Goal: Transaction & Acquisition: Purchase product/service

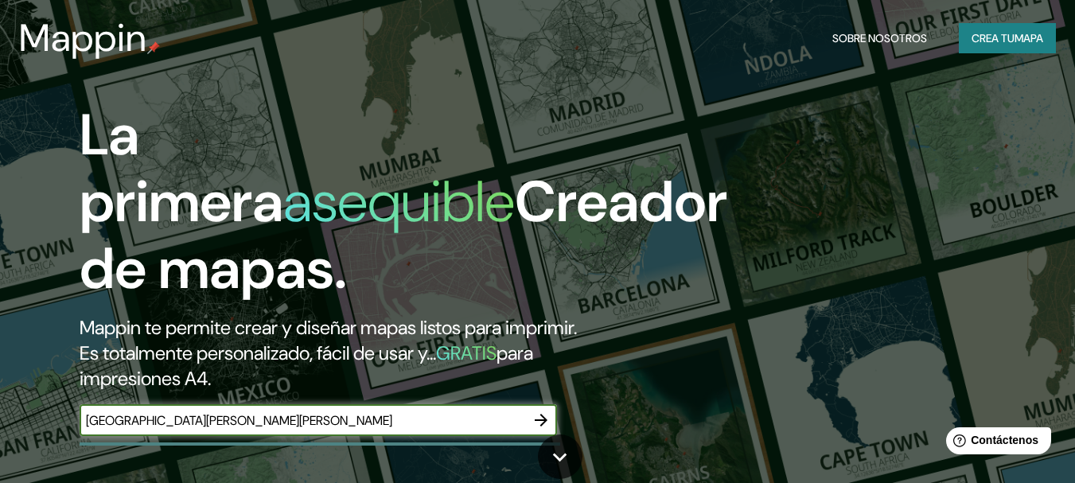
type input "universidad federico santa maria valparaiso"
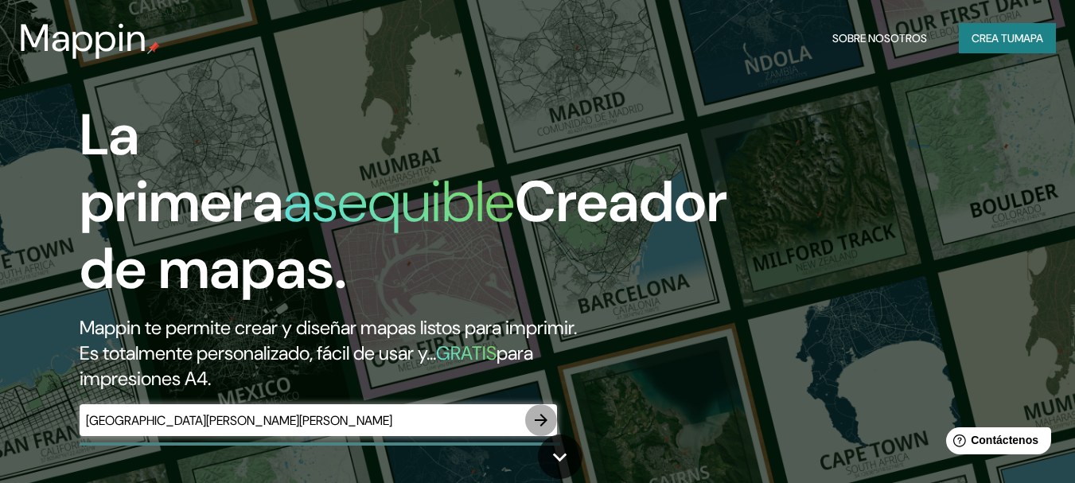
click at [536, 412] on icon "button" at bounding box center [541, 420] width 19 height 19
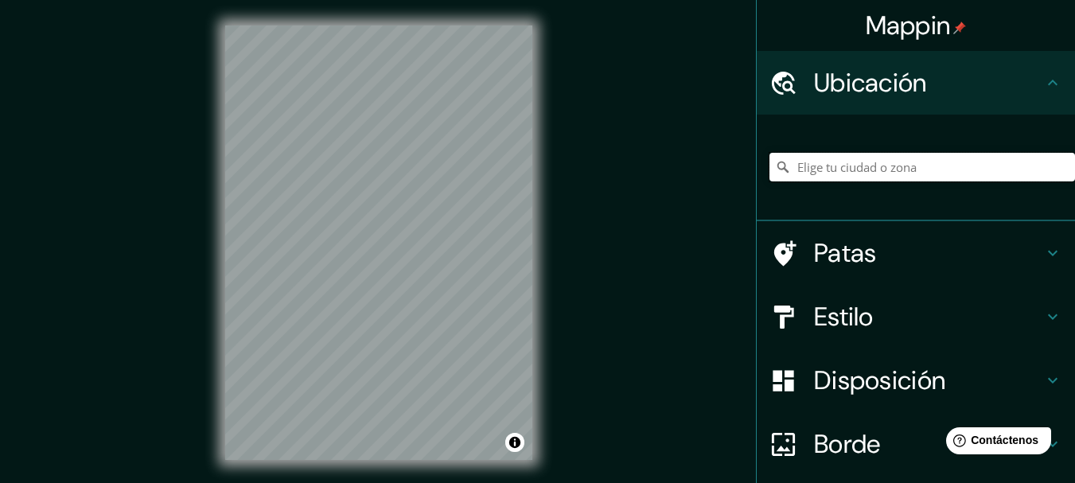
click at [911, 173] on input "Elige tu ciudad o zona" at bounding box center [923, 167] width 306 height 29
type input "u"
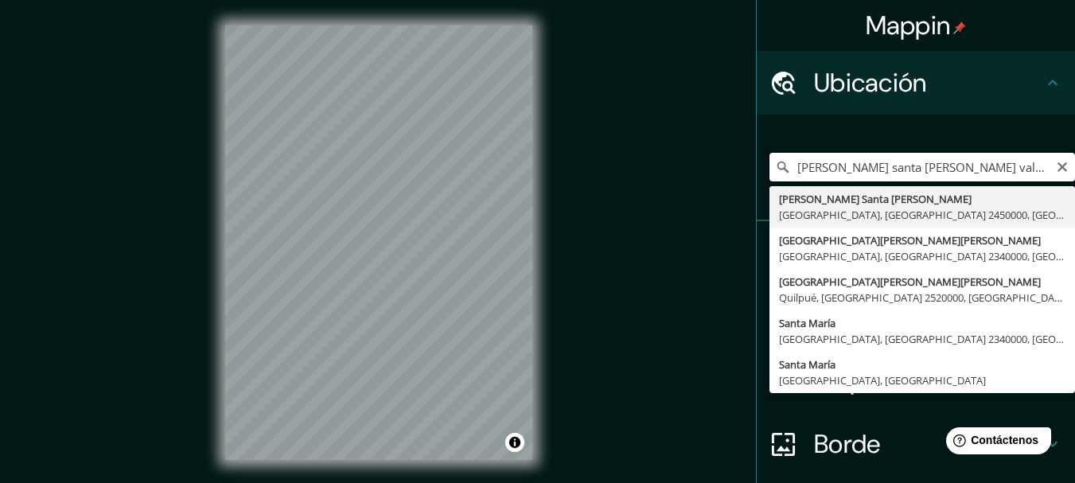
click at [793, 172] on input "federico santa maria valparaiso" at bounding box center [923, 167] width 306 height 29
type input "Universidad Técnica Federico Santa María, Valparaíso, Región de Valparaíso 2340…"
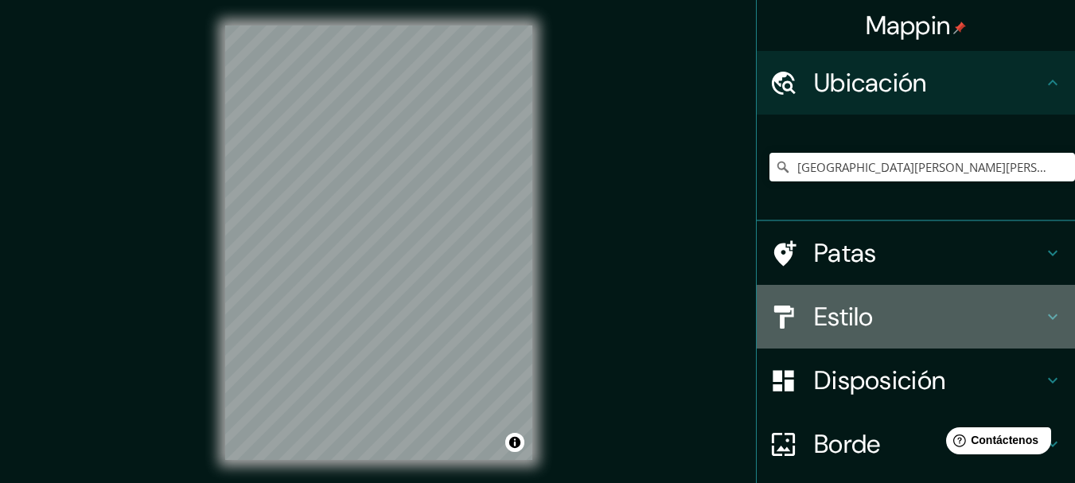
click at [942, 326] on h4 "Estilo" at bounding box center [928, 317] width 229 height 32
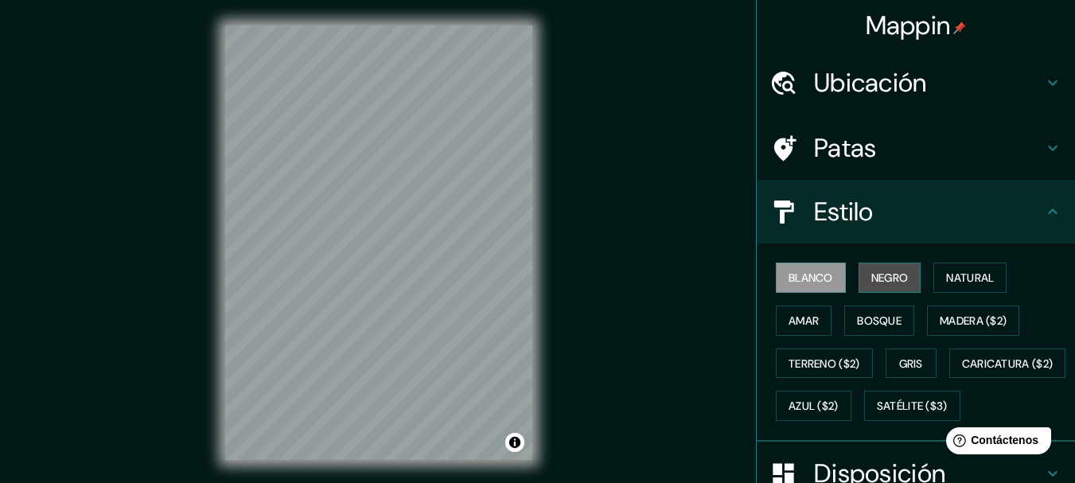
click at [904, 283] on button "Negro" at bounding box center [890, 278] width 63 height 30
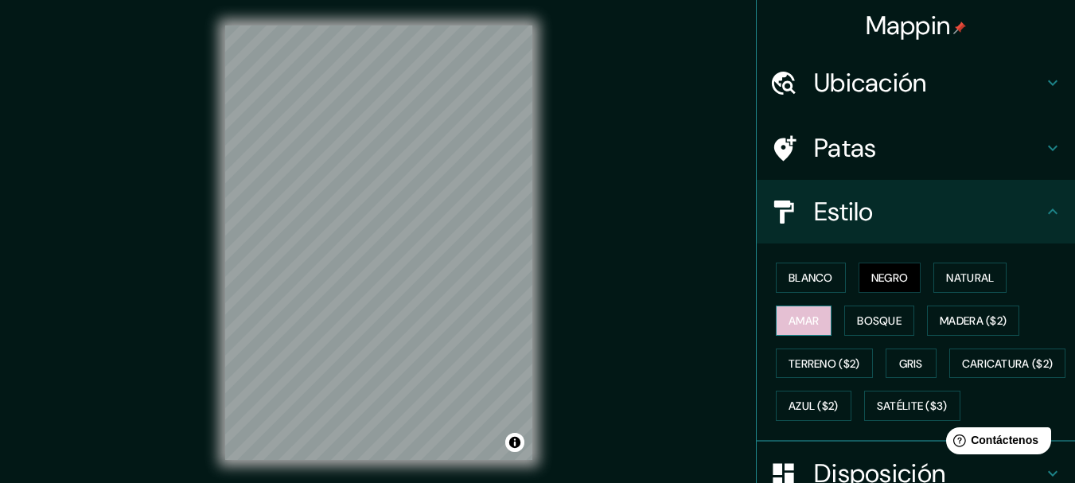
click at [805, 325] on font "Amar" at bounding box center [804, 321] width 30 height 14
click at [884, 320] on font "Bosque" at bounding box center [879, 321] width 45 height 14
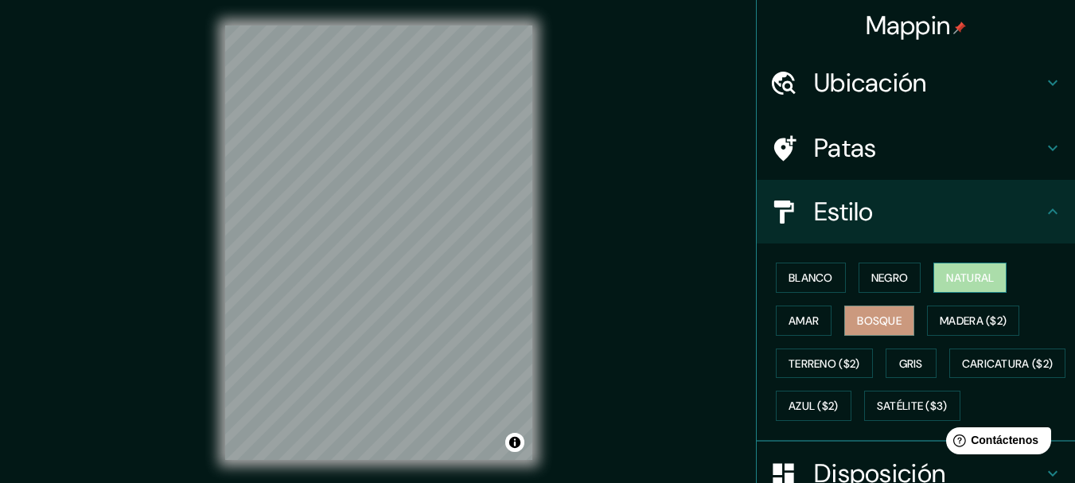
click at [964, 279] on font "Natural" at bounding box center [970, 278] width 48 height 14
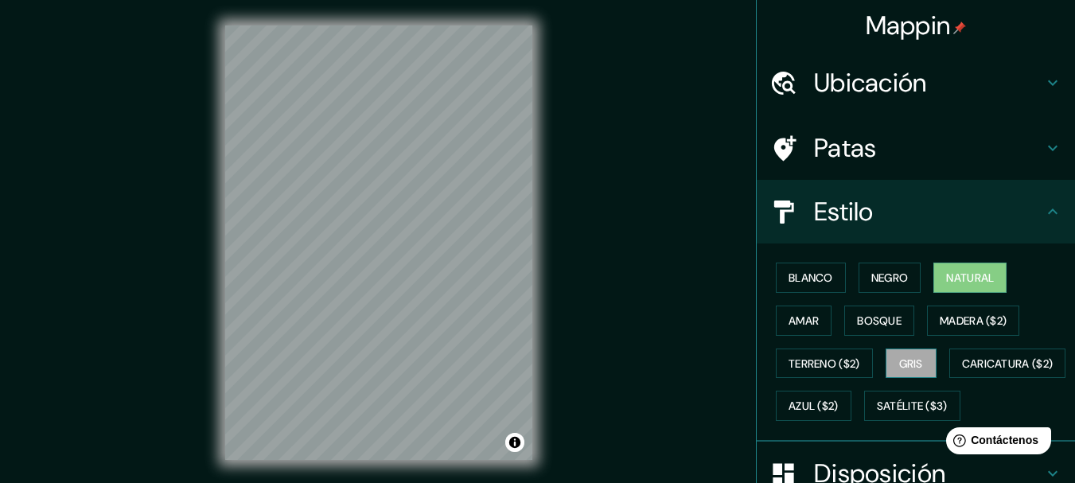
click at [889, 358] on button "Gris" at bounding box center [911, 364] width 51 height 30
click at [803, 279] on font "Blanco" at bounding box center [811, 278] width 45 height 14
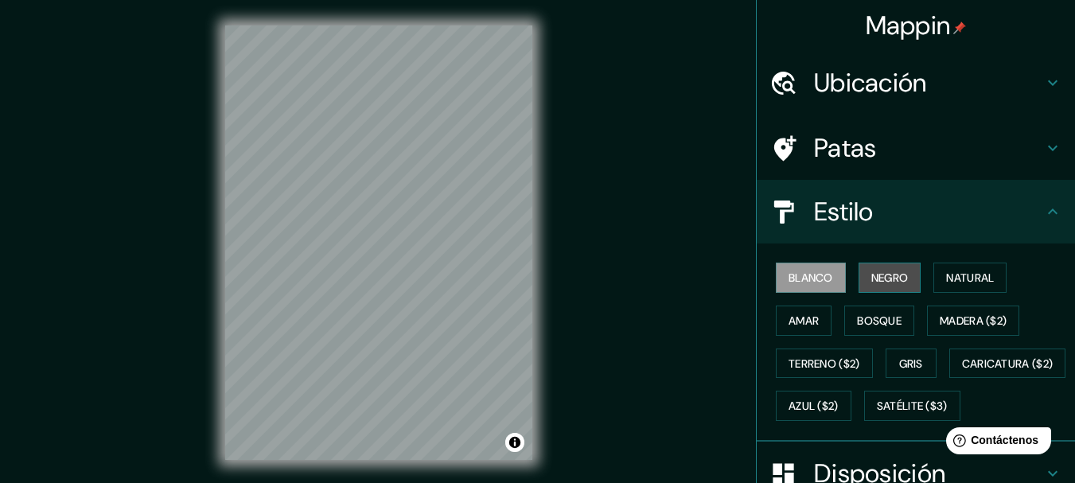
click at [861, 274] on button "Negro" at bounding box center [890, 278] width 63 height 30
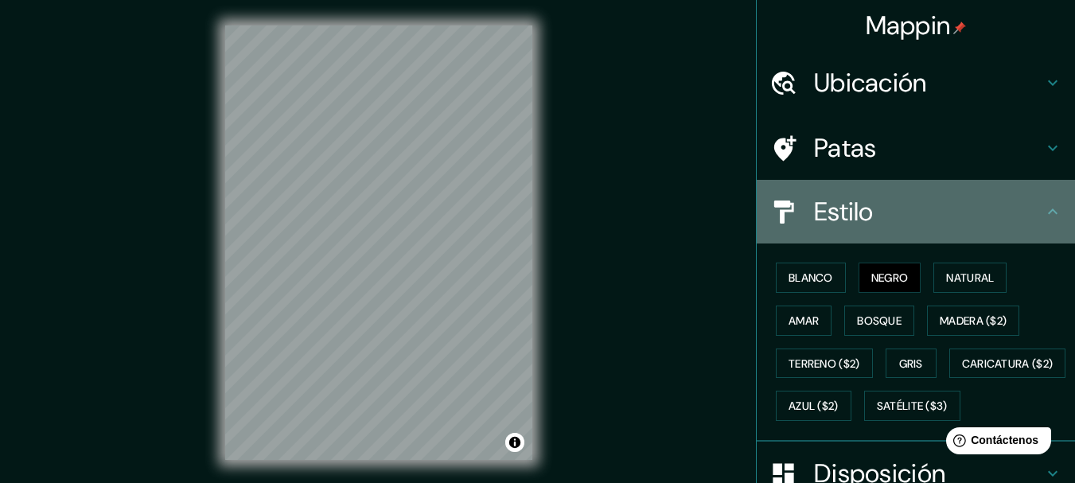
click at [942, 218] on h4 "Estilo" at bounding box center [928, 212] width 229 height 32
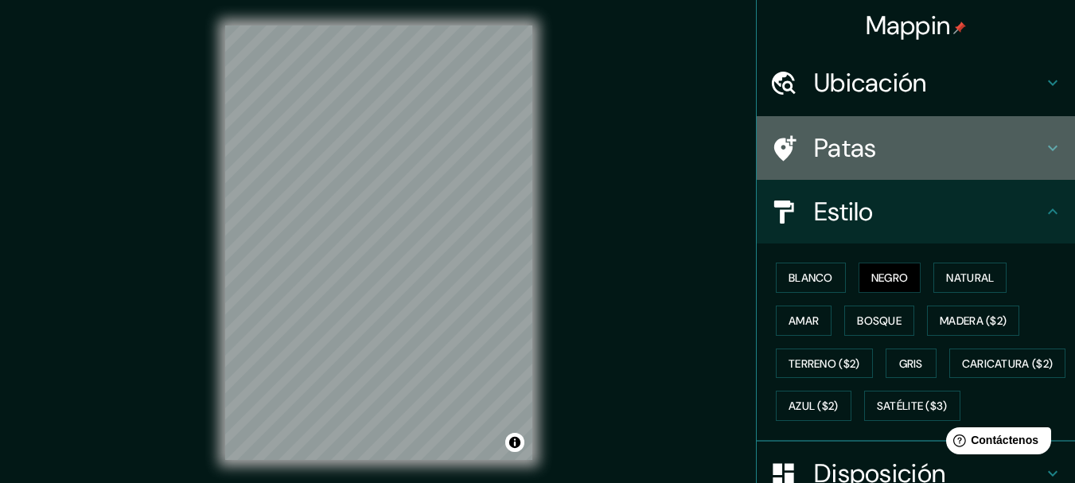
click at [984, 170] on div "Patas" at bounding box center [916, 148] width 318 height 64
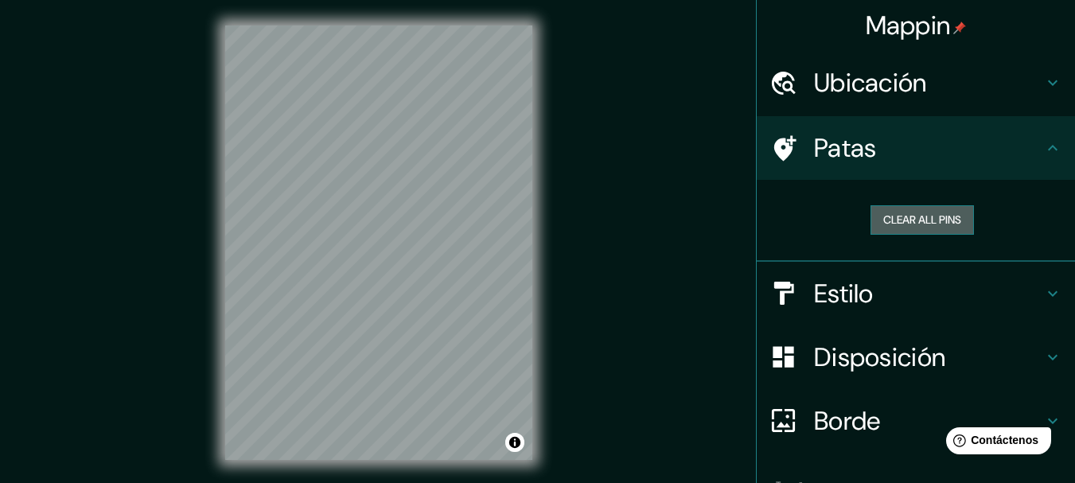
click at [934, 217] on button "Clear all pins" at bounding box center [922, 219] width 103 height 29
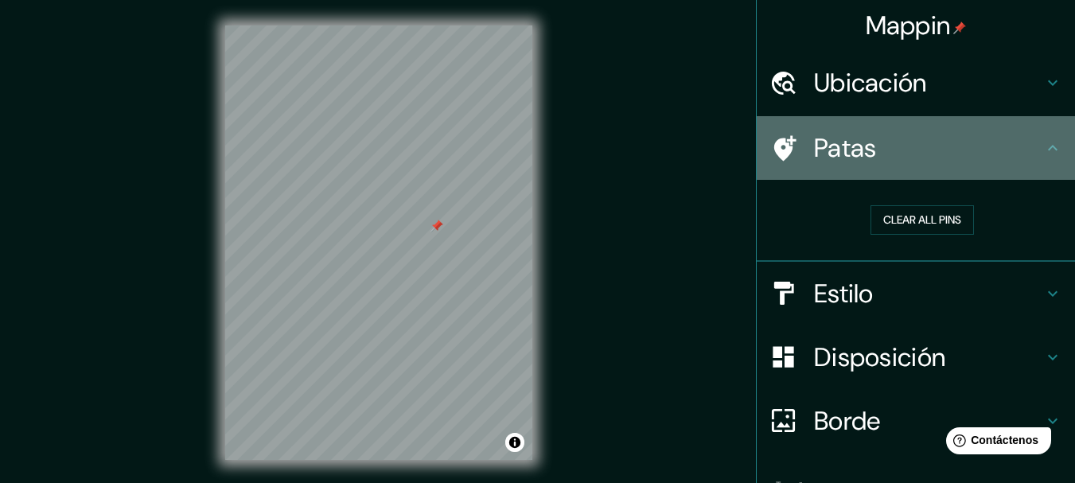
click at [1022, 150] on h4 "Patas" at bounding box center [928, 148] width 229 height 32
click at [1036, 165] on div "Patas" at bounding box center [916, 148] width 318 height 64
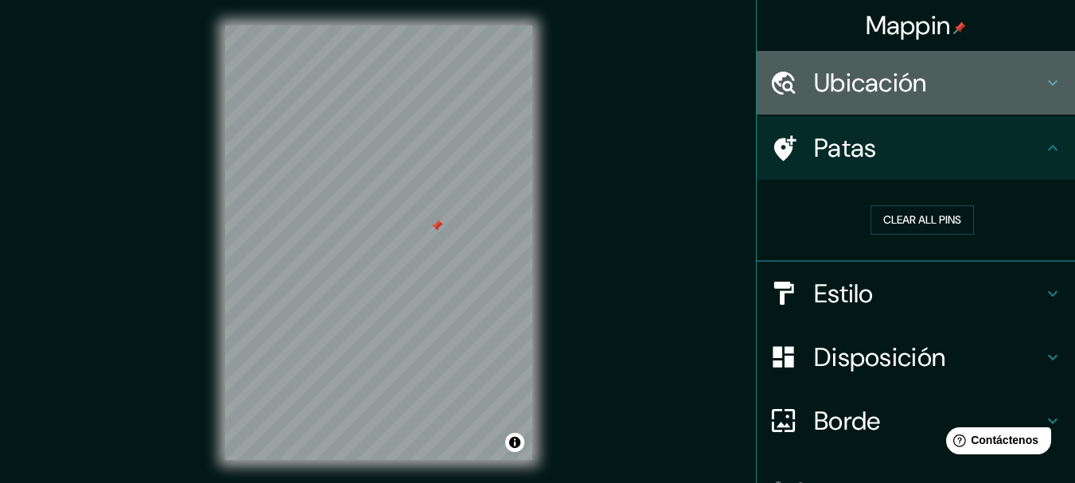
click at [1043, 96] on div "Ubicación" at bounding box center [916, 83] width 318 height 64
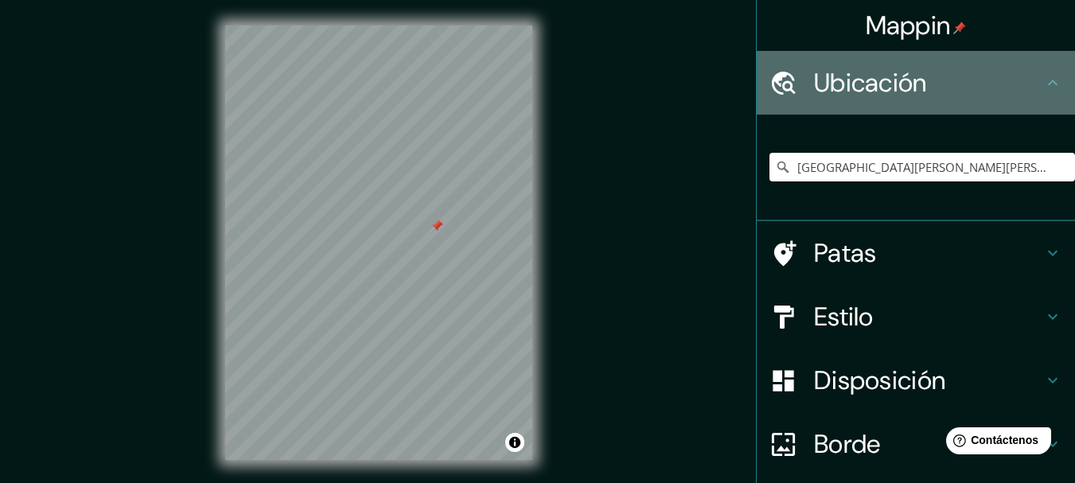
click at [1043, 96] on div "Ubicación" at bounding box center [916, 83] width 318 height 64
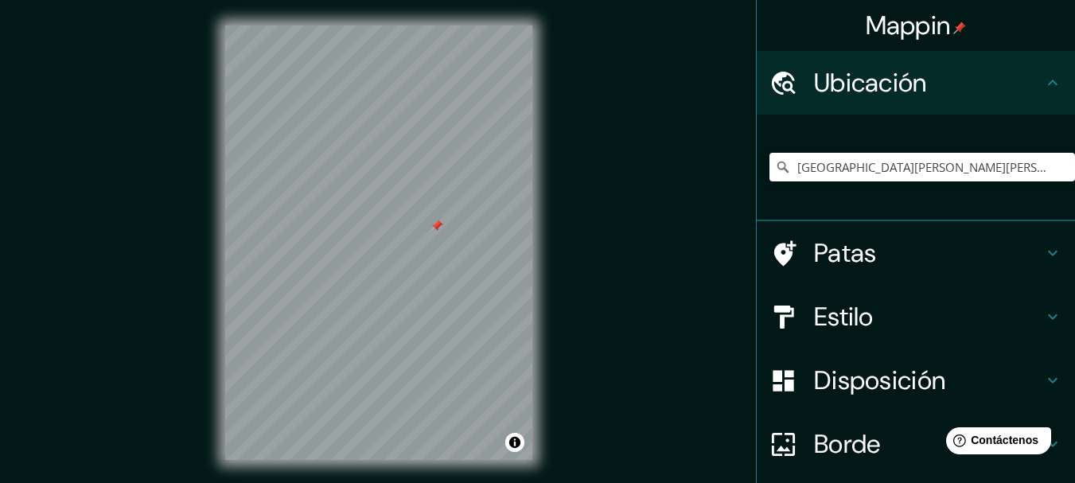
scroll to position [127, 0]
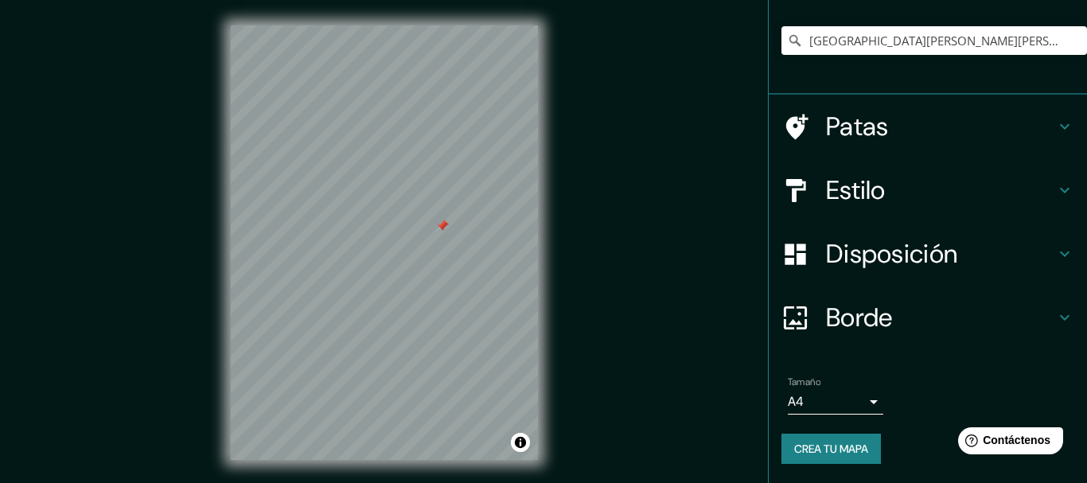
click at [829, 407] on body "Mappin Ubicación Universidad Técnica Federico Santa María, Valparaíso, Región d…" at bounding box center [543, 241] width 1087 height 483
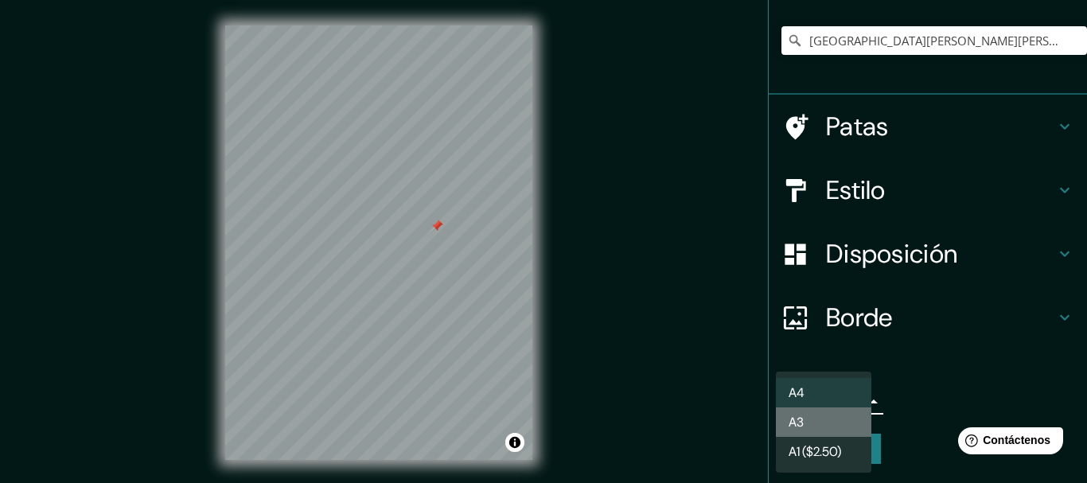
click at [806, 416] on li "A3" at bounding box center [824, 422] width 96 height 29
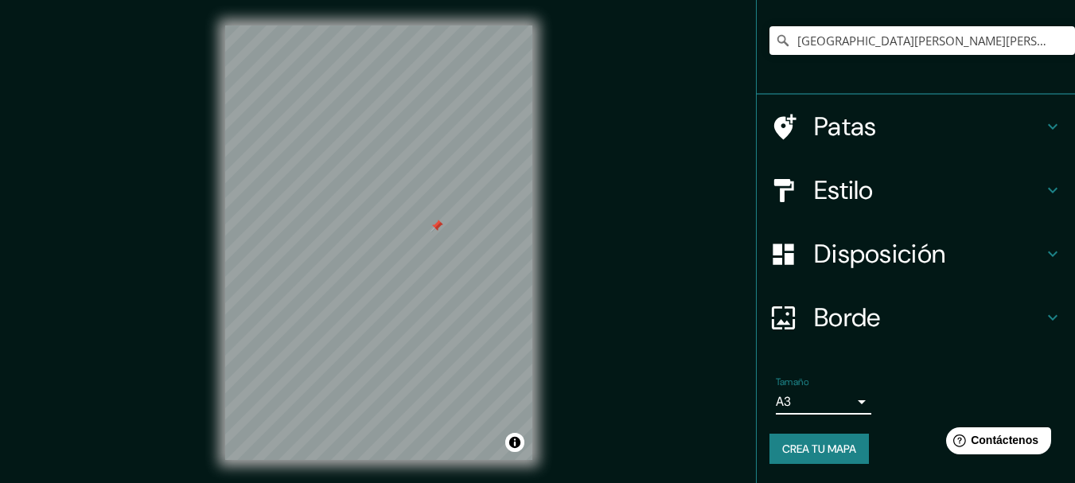
click at [712, 373] on div "Mappin Ubicación Universidad Técnica Federico Santa María, Valparaíso, Región d…" at bounding box center [537, 255] width 1075 height 511
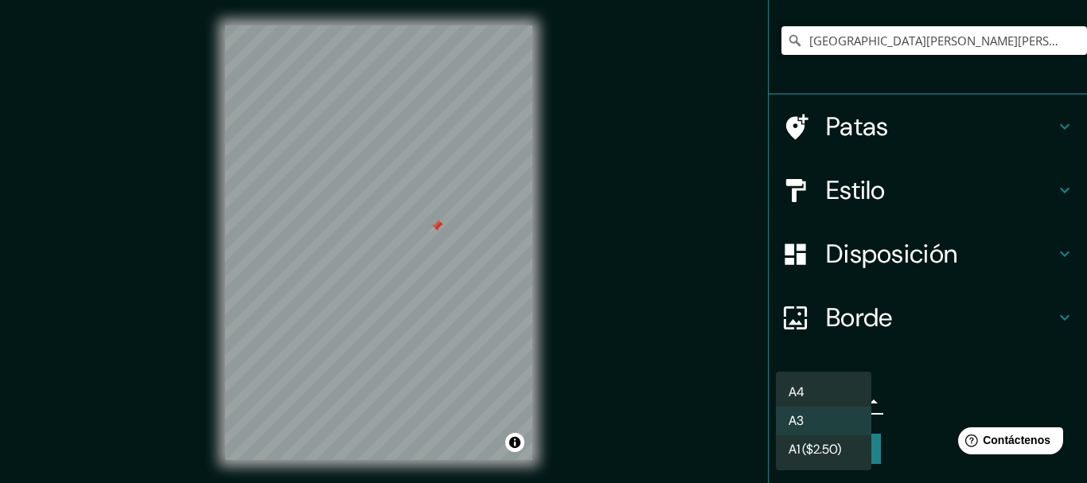
click at [800, 402] on body "Mappin Ubicación Universidad Técnica Federico Santa María, Valparaíso, Región d…" at bounding box center [543, 241] width 1087 height 483
click at [840, 387] on li "A4" at bounding box center [824, 392] width 96 height 29
type input "single"
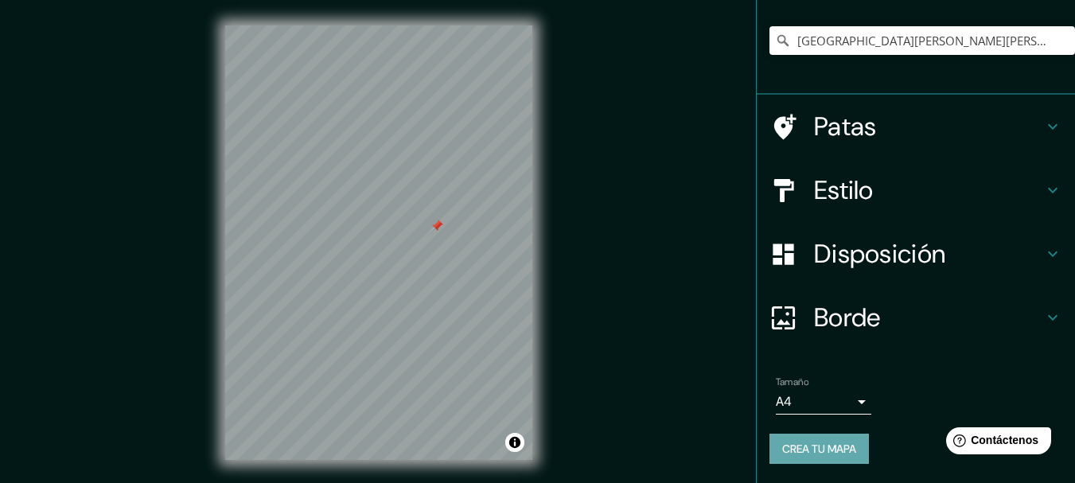
click at [814, 447] on font "Crea tu mapa" at bounding box center [820, 449] width 74 height 14
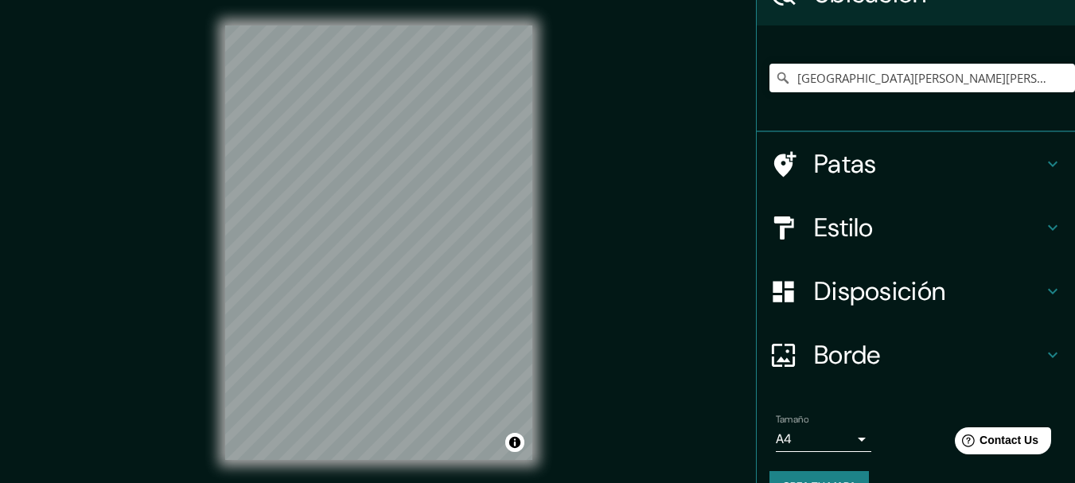
scroll to position [127, 0]
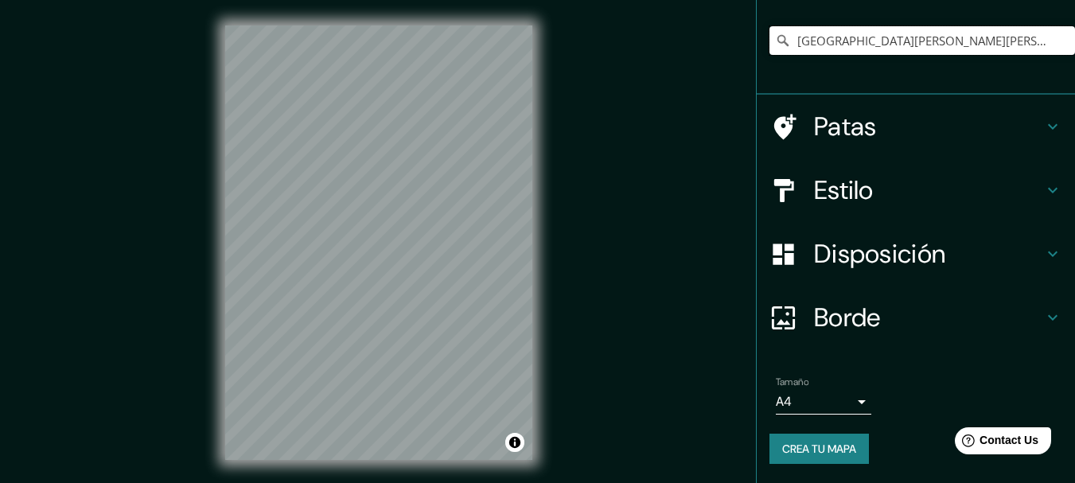
click at [1047, 41] on input "Universidad Técnica Federico Santa María, Valparaíso, Región de Valparaíso 2340…" at bounding box center [923, 40] width 306 height 29
